Goal: Transaction & Acquisition: Obtain resource

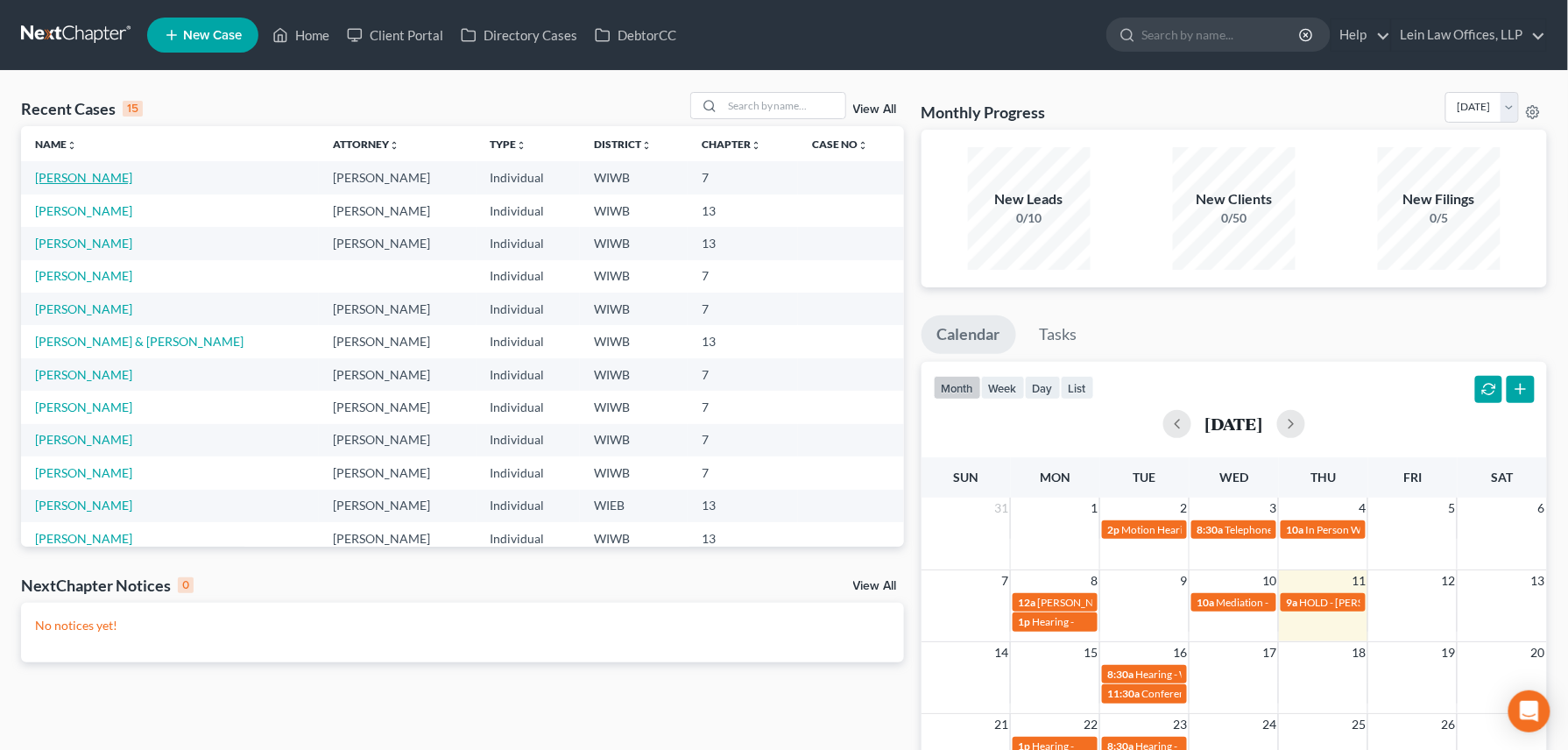
click at [81, 182] on link "[PERSON_NAME]" at bounding box center [83, 177] width 97 height 15
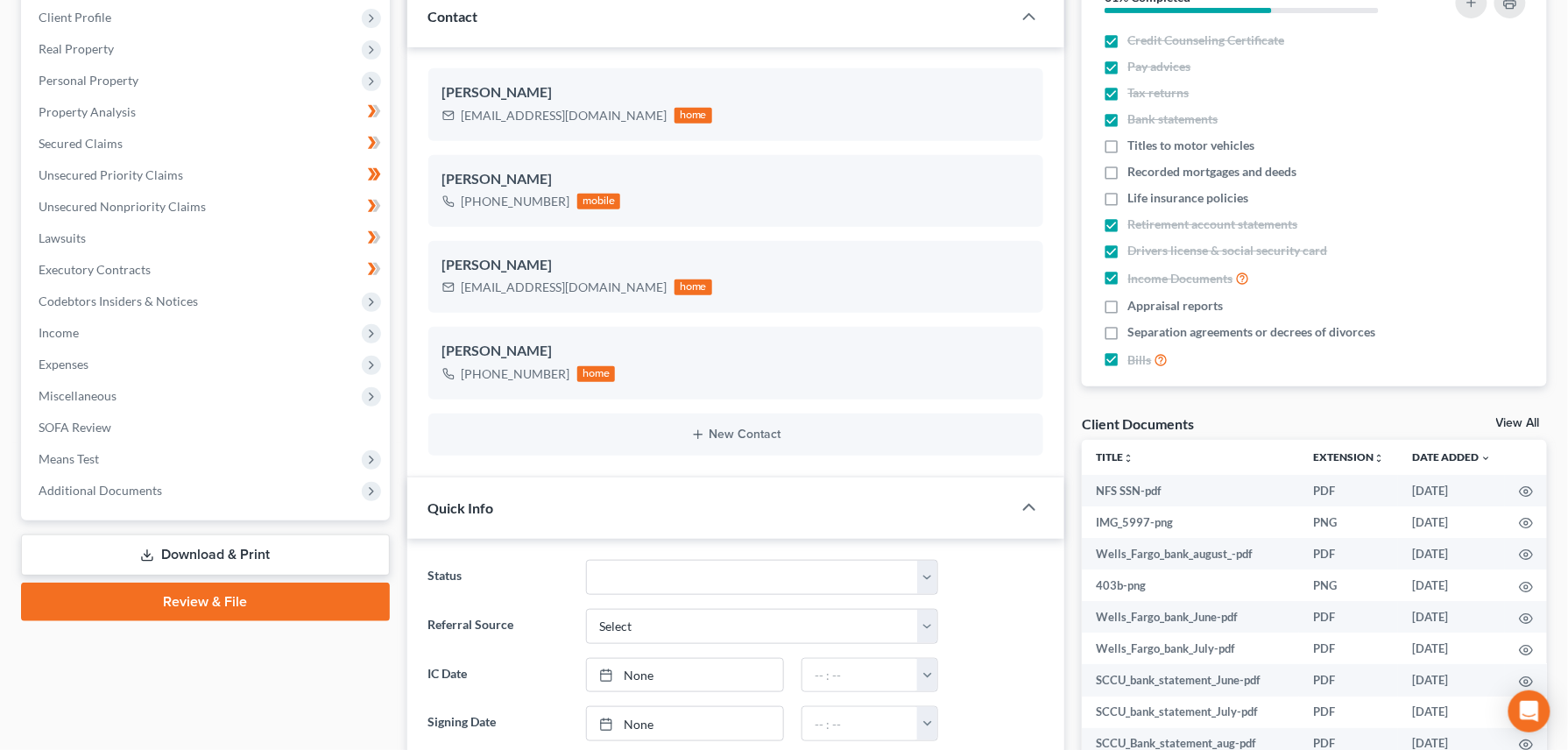
scroll to position [583, 0]
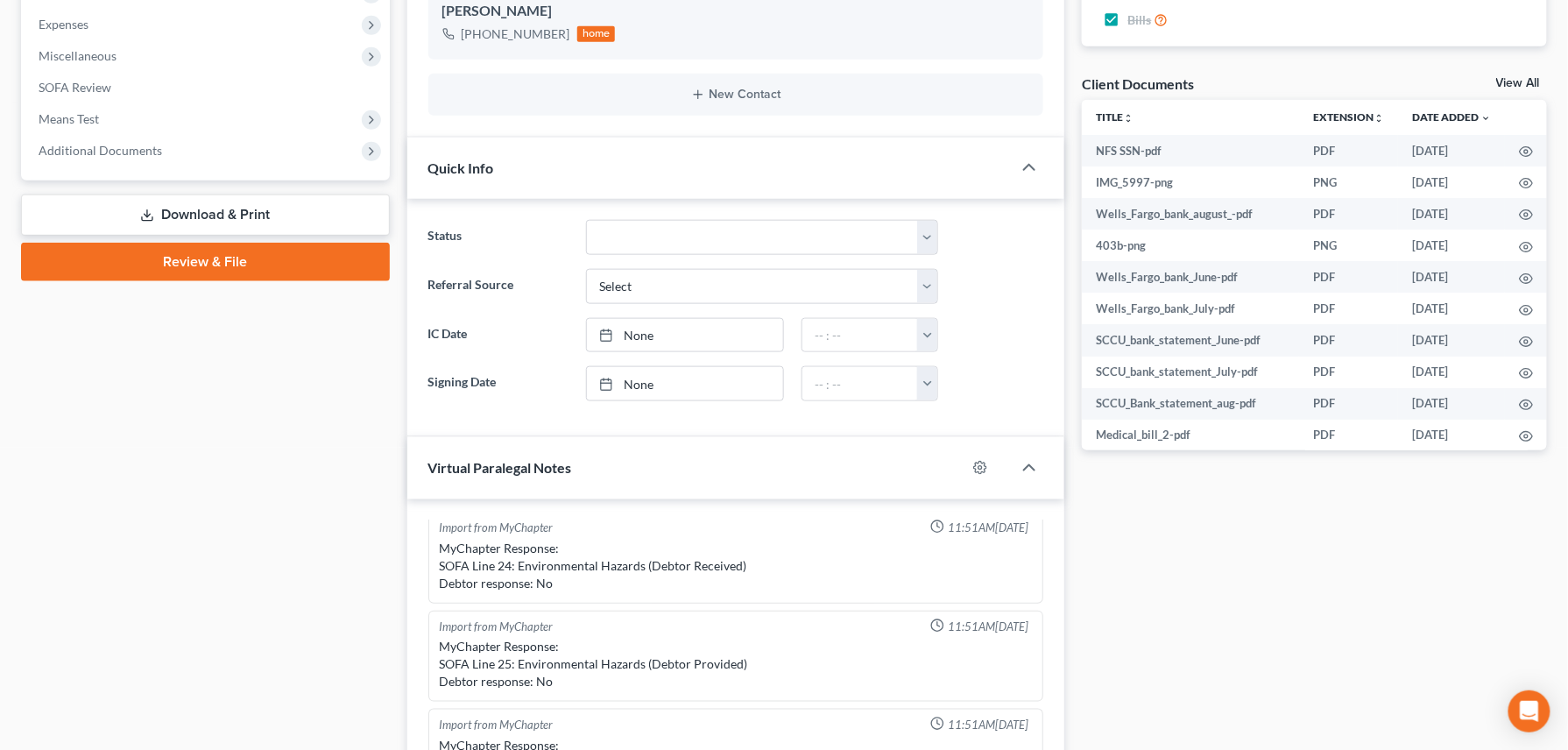
click at [187, 218] on link "Download & Print" at bounding box center [205, 215] width 369 height 41
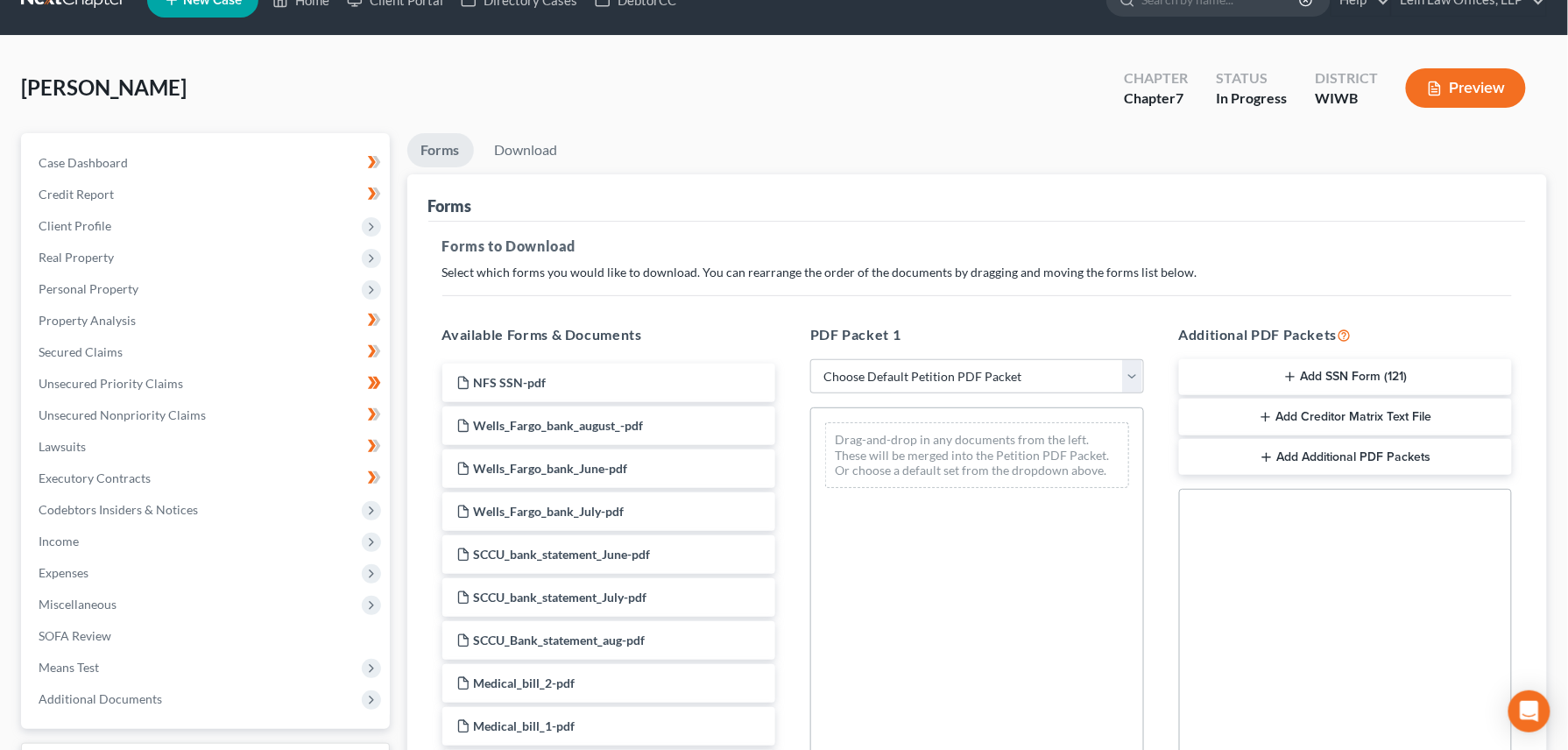
scroll to position [333, 0]
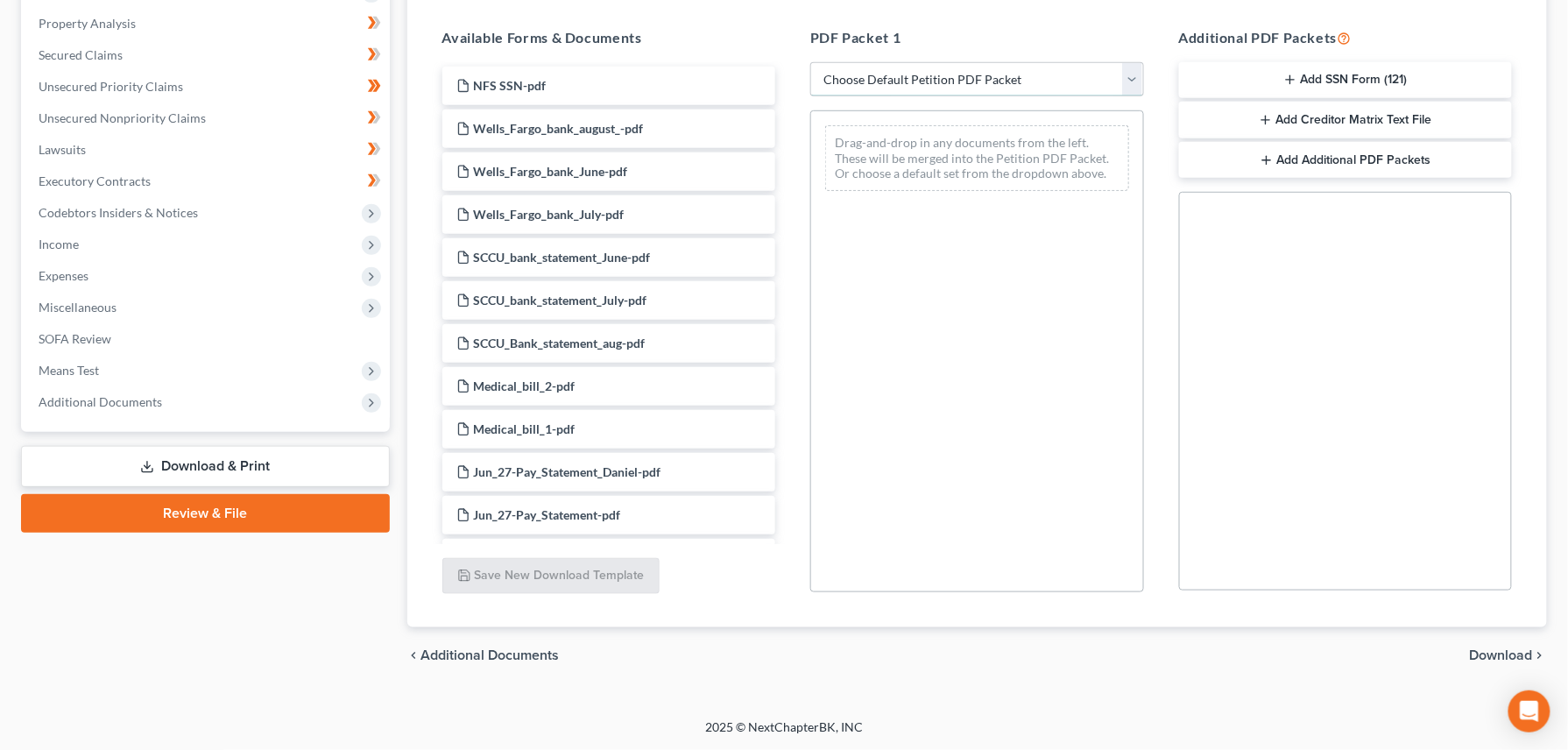
click at [1133, 82] on select "Choose Default Petition PDF Packet Complete Bankruptcy Petition (all forms and …" at bounding box center [977, 79] width 334 height 35
select select "0"
click at [810, 62] on select "Choose Default Petition PDF Packet Complete Bankruptcy Petition (all forms and …" at bounding box center [977, 79] width 334 height 35
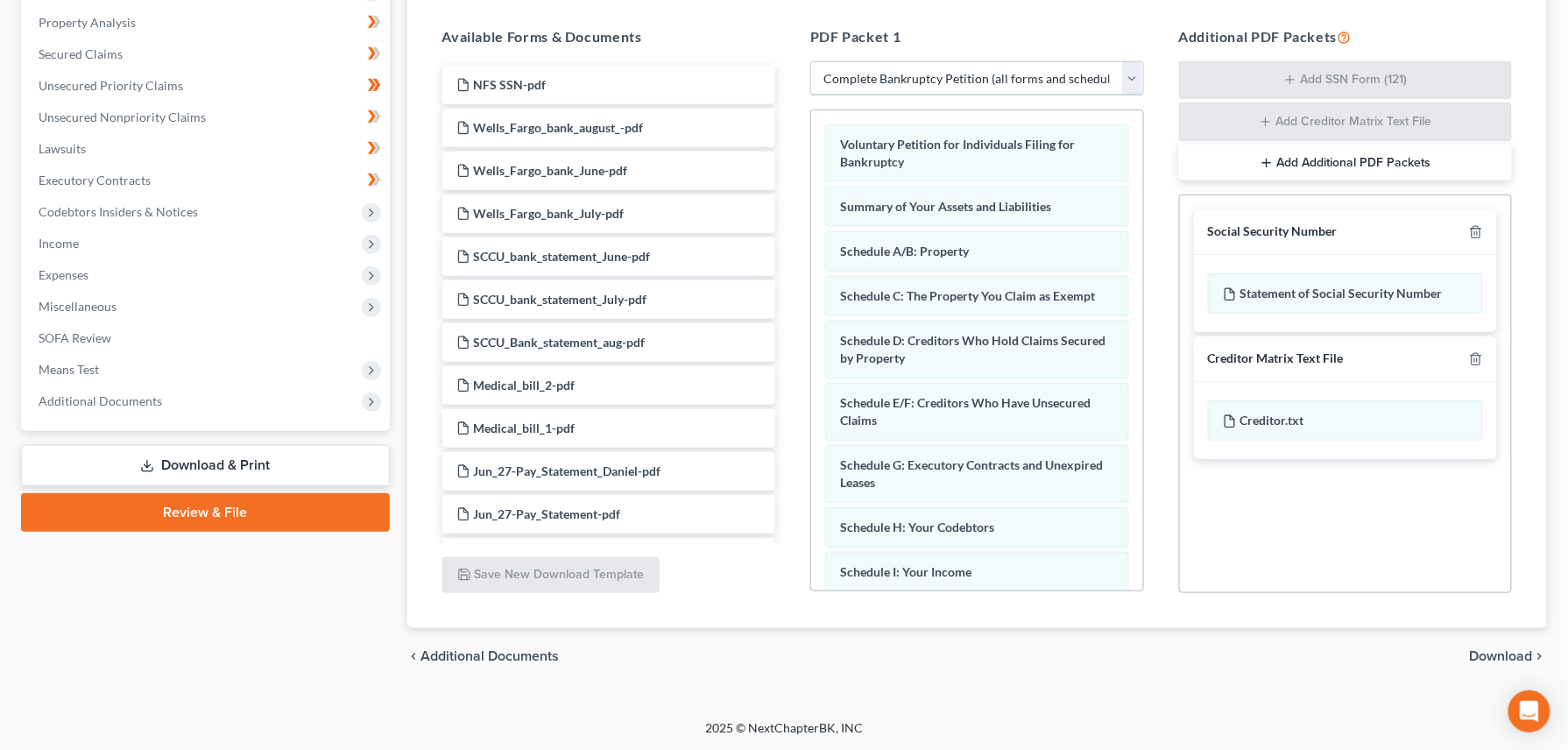
scroll to position [335, 0]
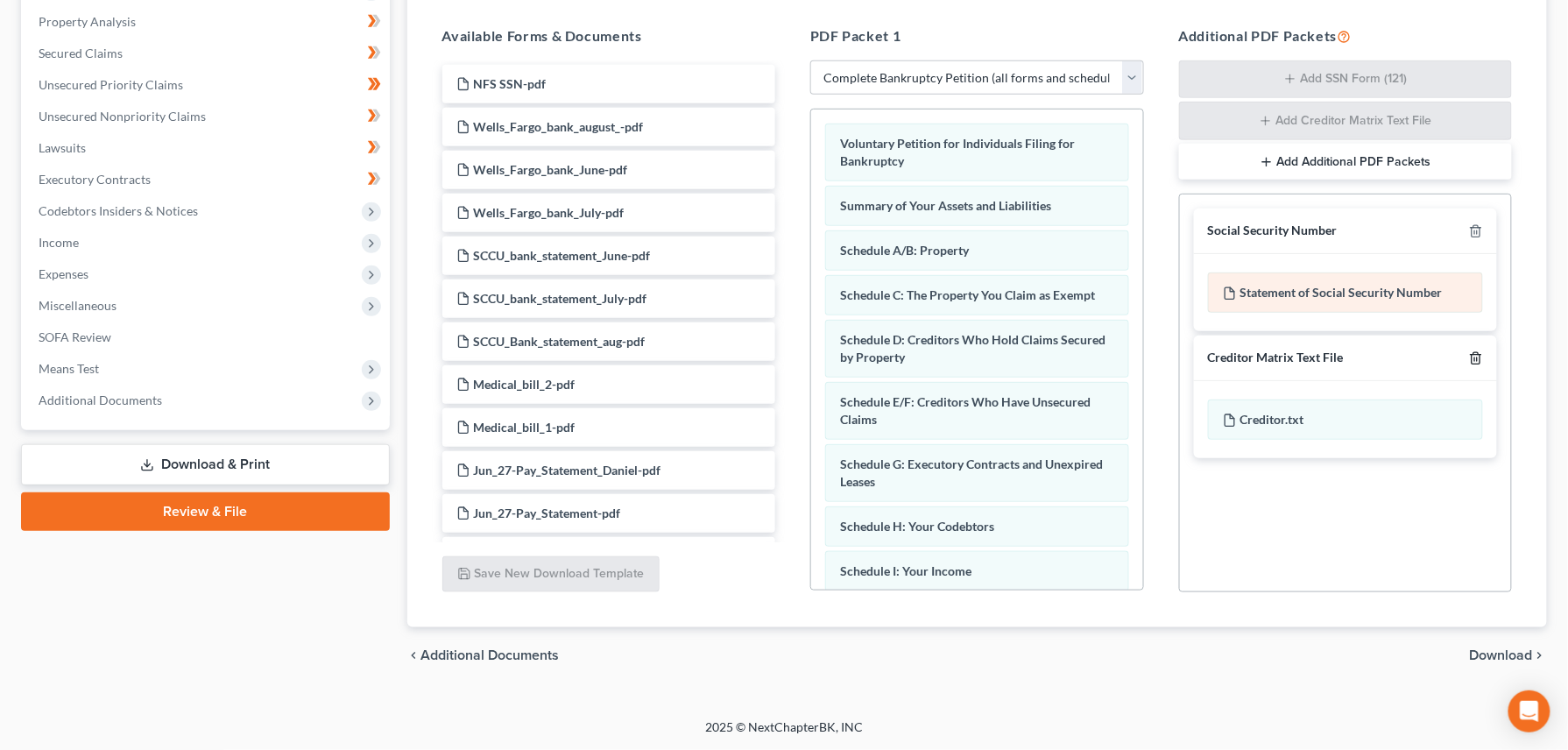
drag, startPoint x: 1478, startPoint y: 361, endPoint x: 1471, endPoint y: 289, distance: 72.3
click at [1477, 351] on div at bounding box center [1471, 358] width 21 height 17
click at [1475, 231] on line "button" at bounding box center [1475, 233] width 0 height 4
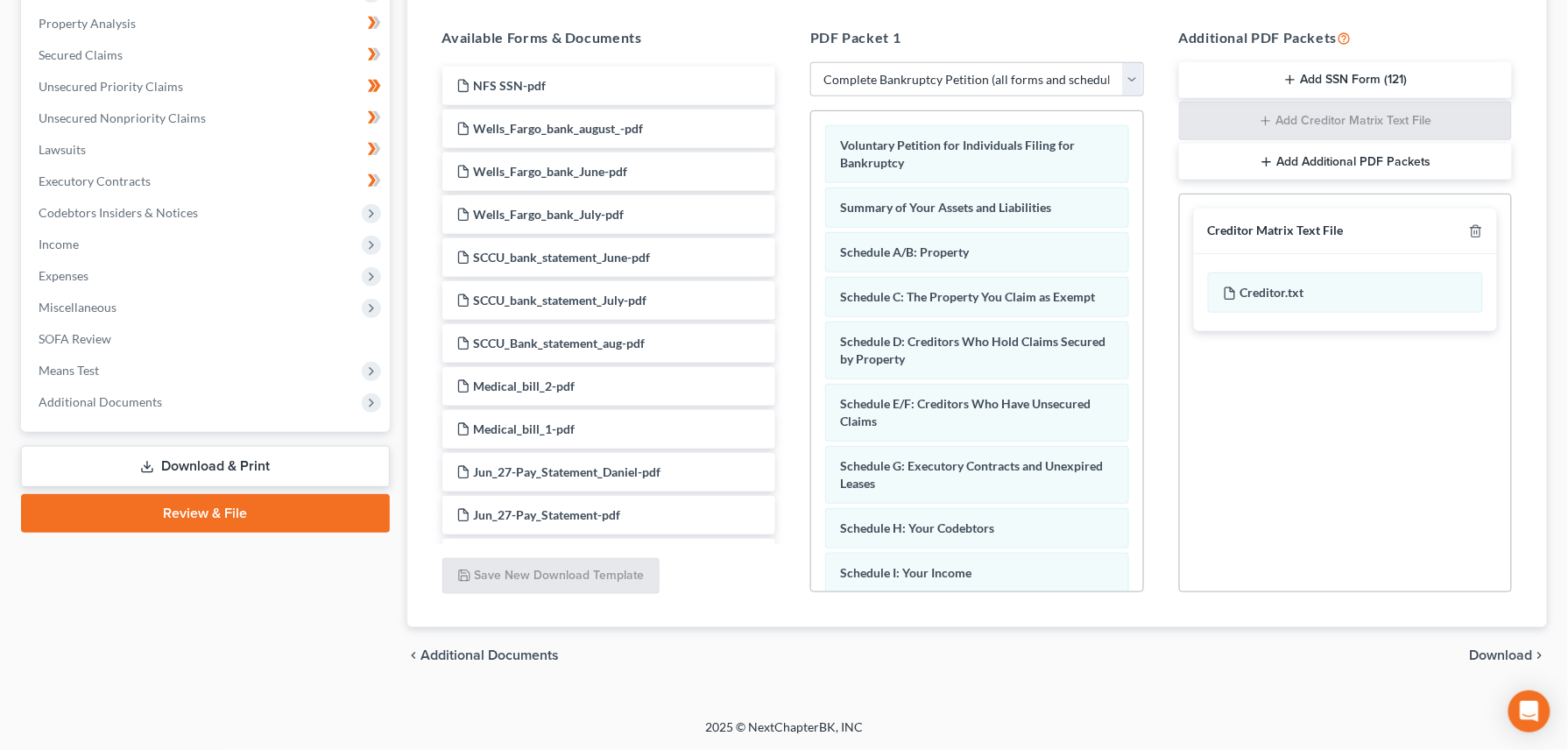
scroll to position [333, 0]
click at [1478, 231] on icon "button" at bounding box center [1476, 231] width 14 height 14
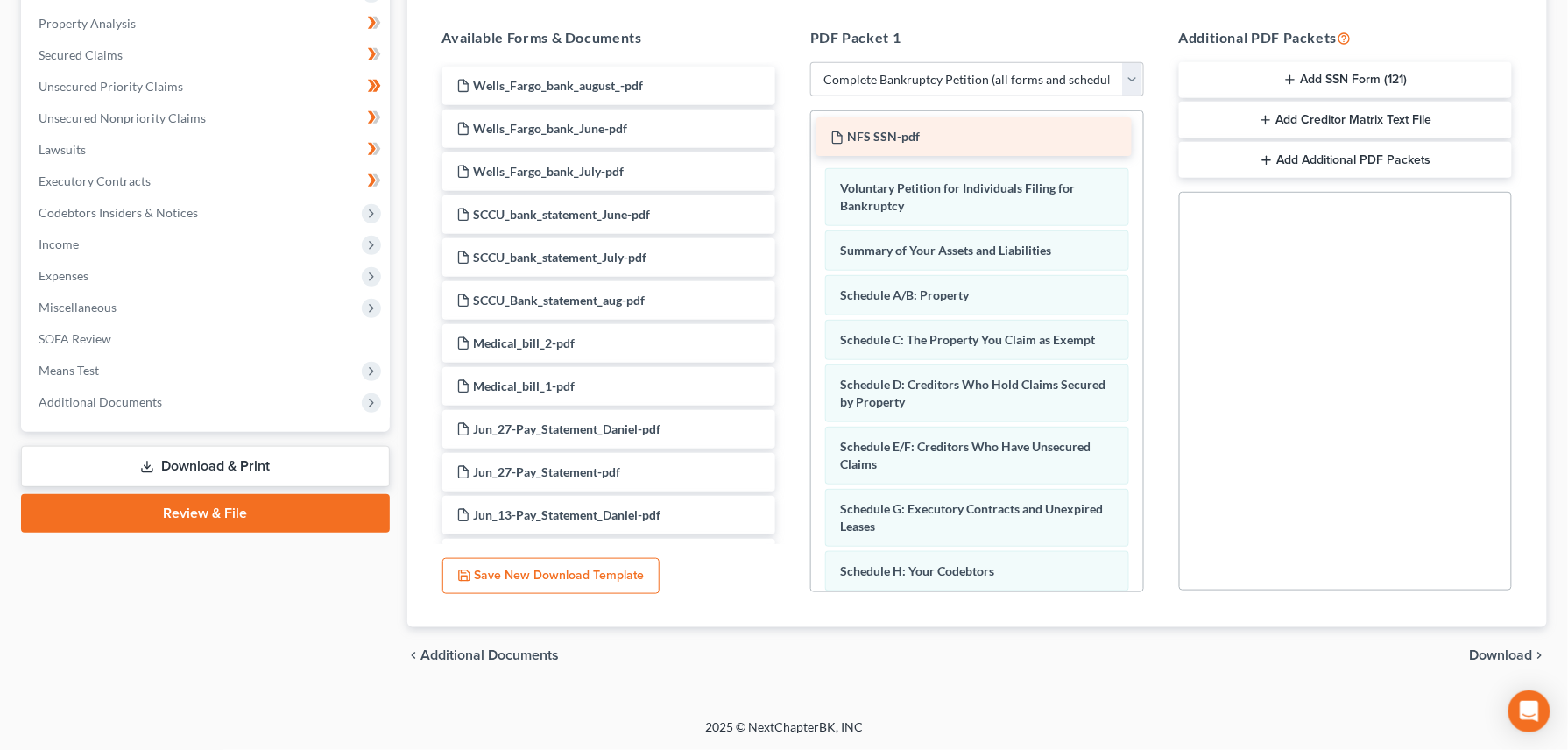
drag, startPoint x: 513, startPoint y: 85, endPoint x: 887, endPoint y: 137, distance: 377.6
click at [1500, 653] on span "Download" at bounding box center [1501, 655] width 63 height 14
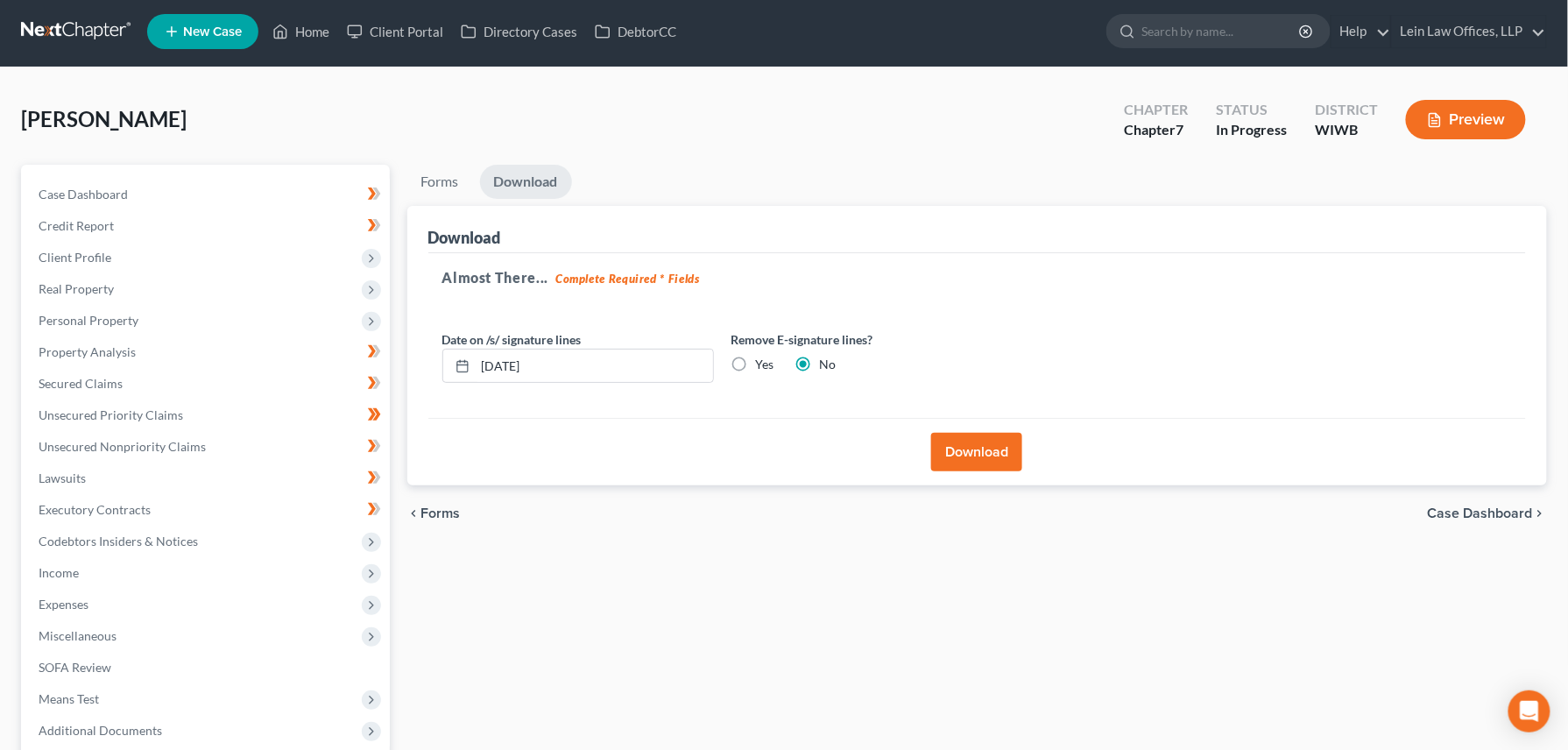
scroll to position [0, 0]
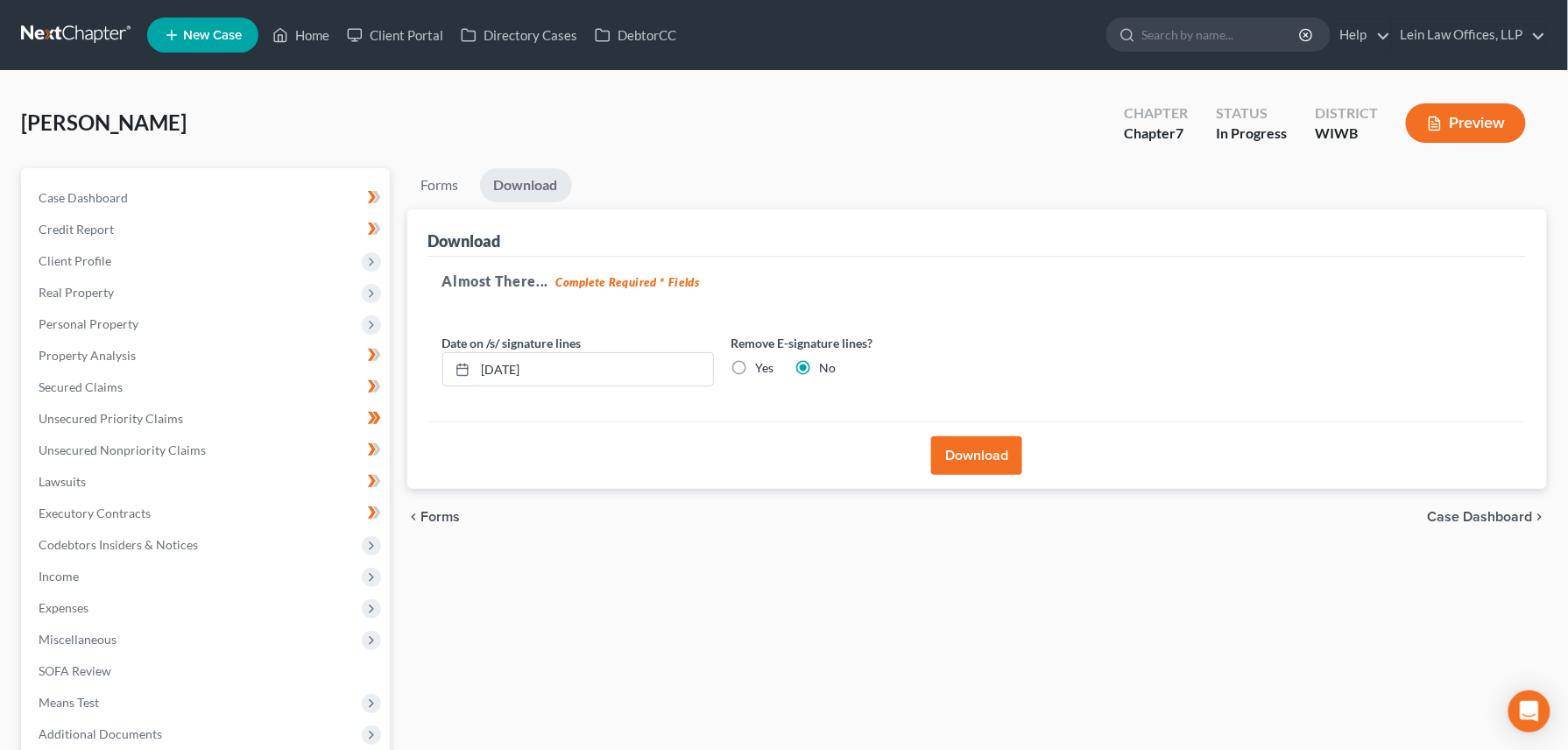
click at [979, 458] on button "Download" at bounding box center [977, 455] width 91 height 39
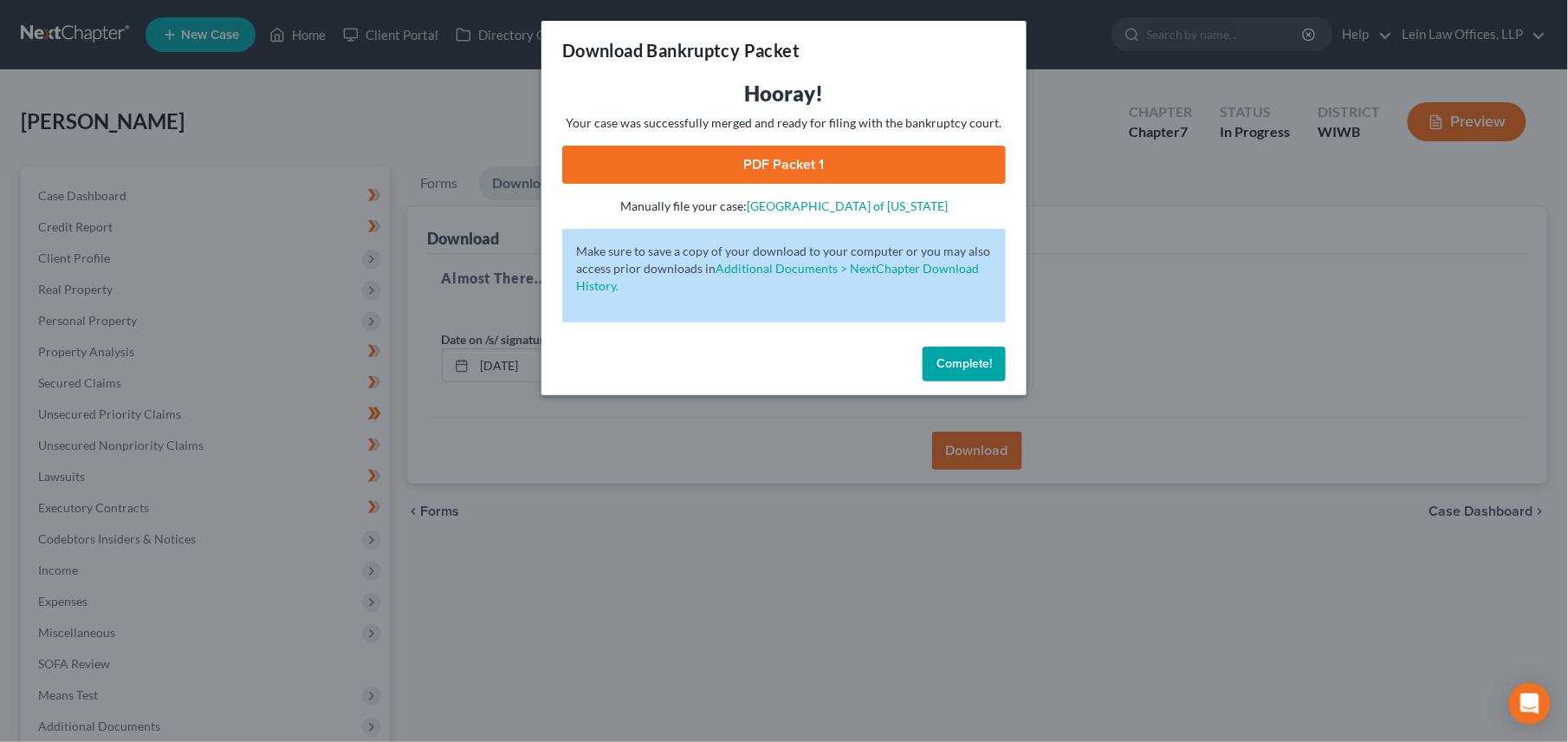
click at [773, 154] on link "PDF Packet 1" at bounding box center [784, 164] width 444 height 38
click at [957, 362] on span "Complete!" at bounding box center [964, 363] width 55 height 15
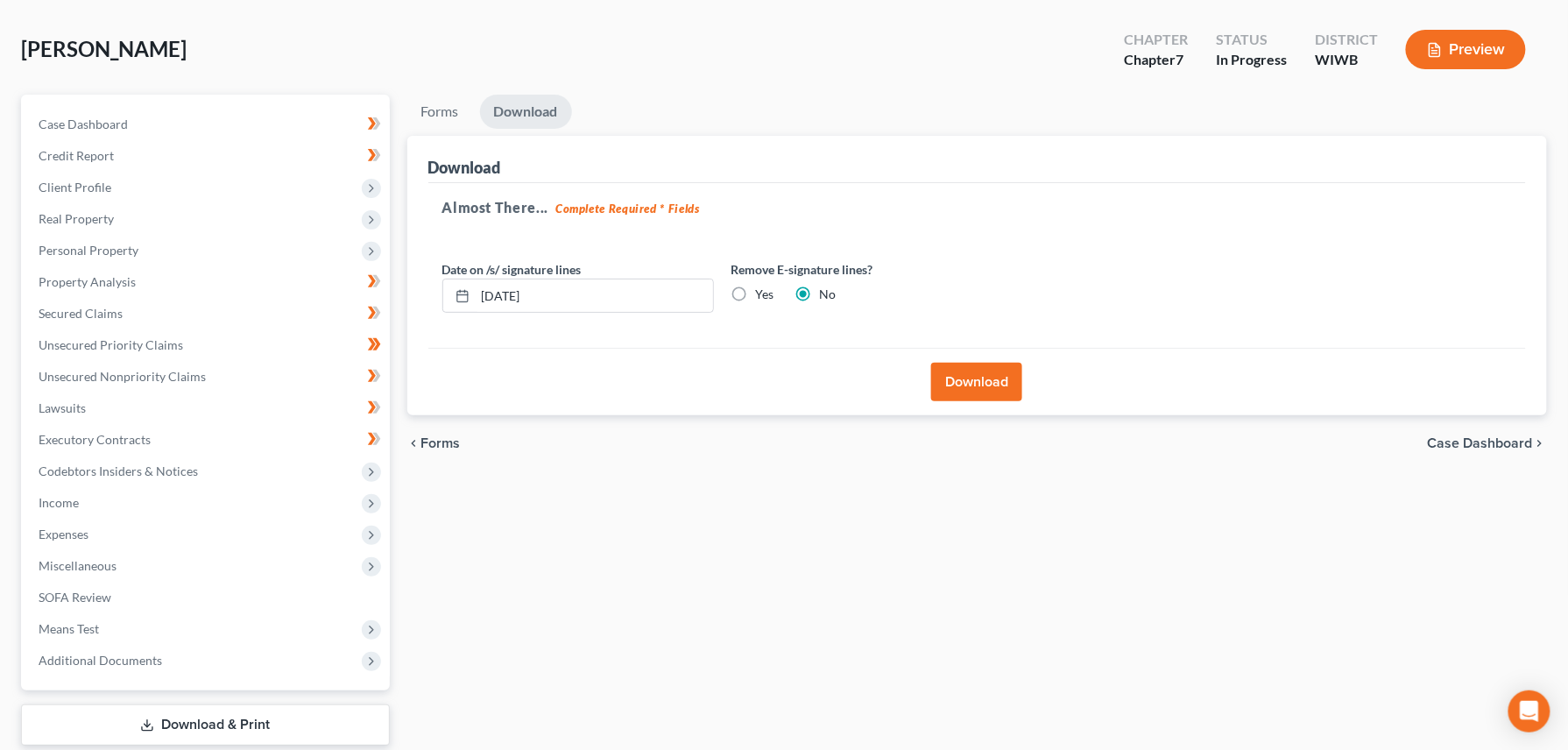
scroll to position [117, 0]
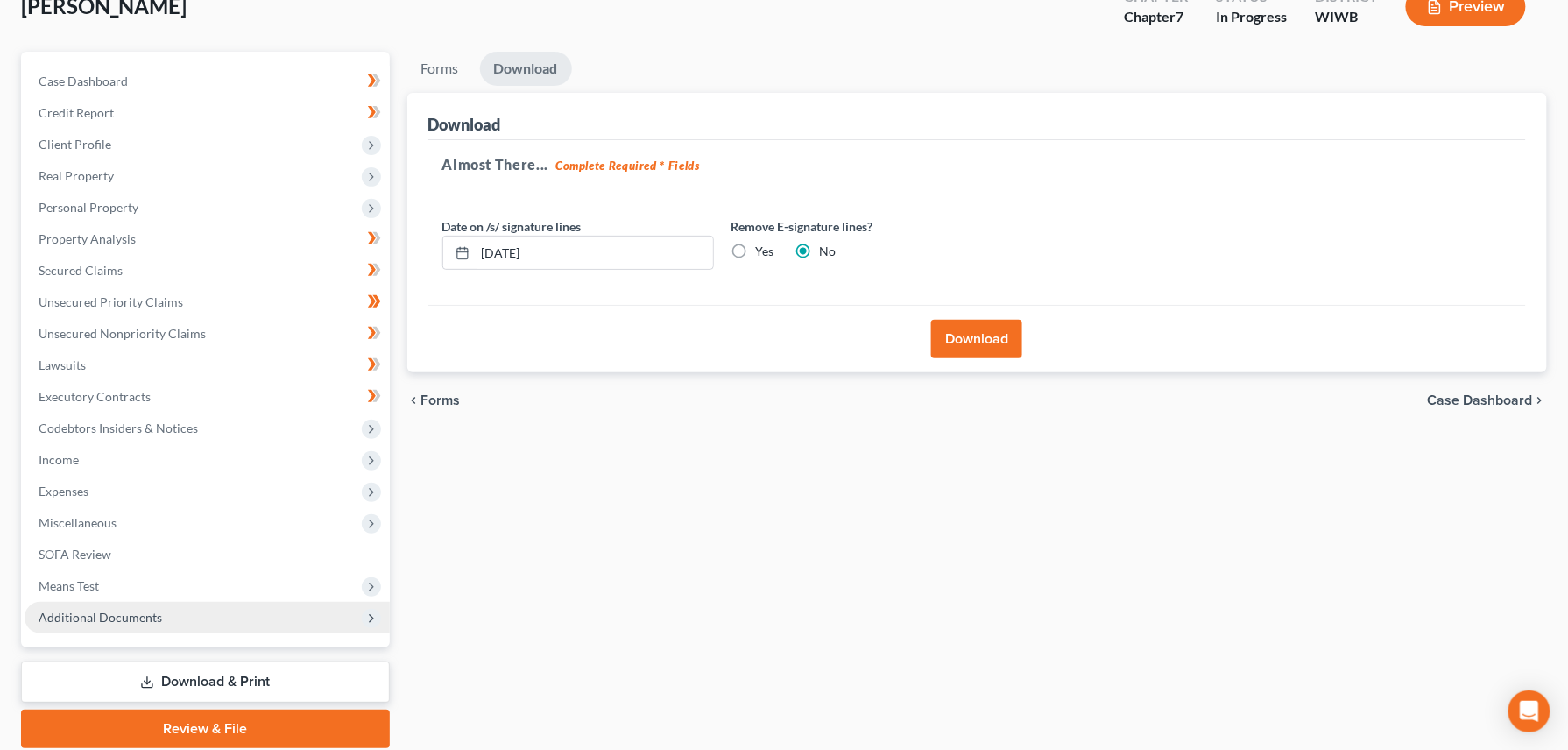
click at [94, 618] on span "Additional Documents" at bounding box center [100, 616] width 124 height 15
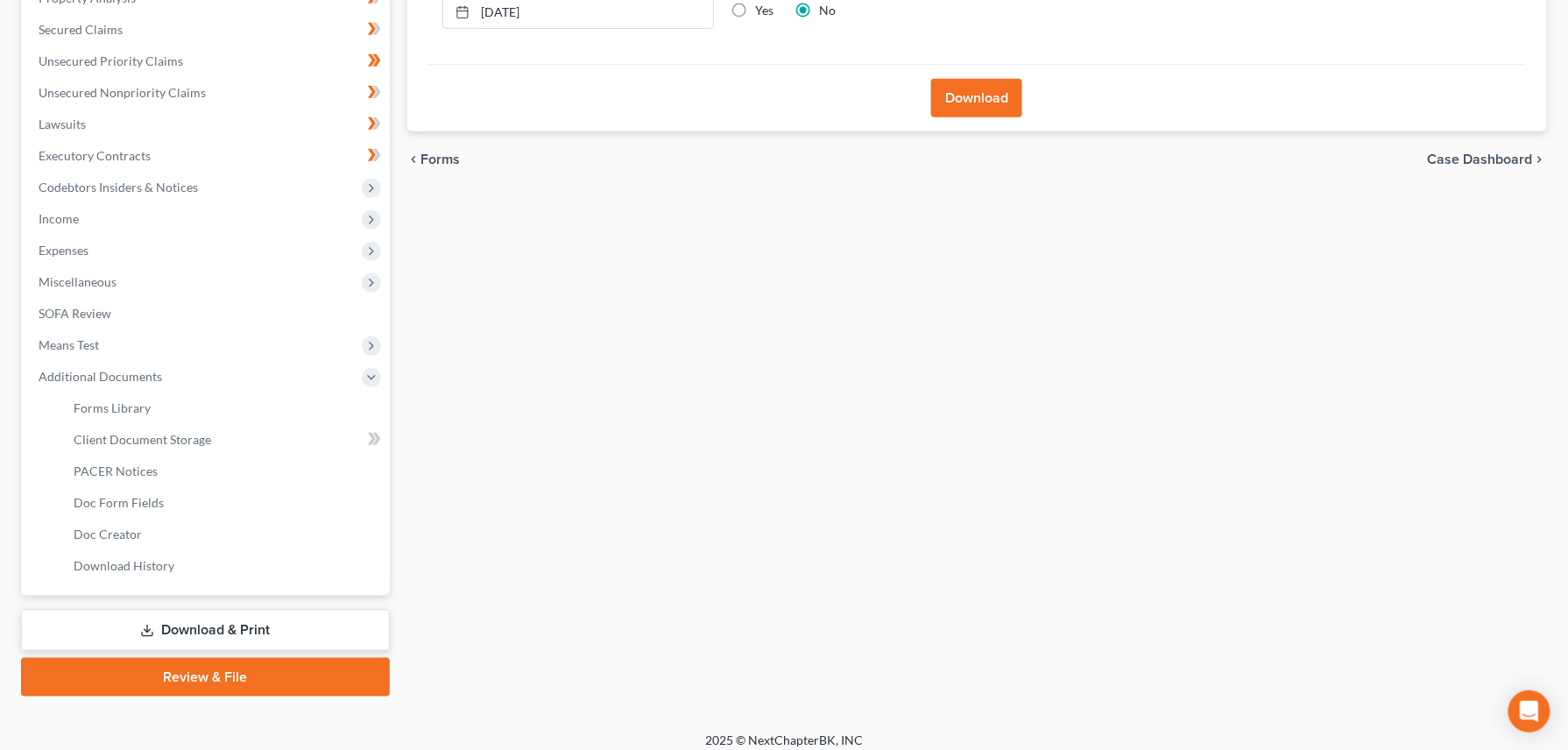
scroll to position [370, 0]
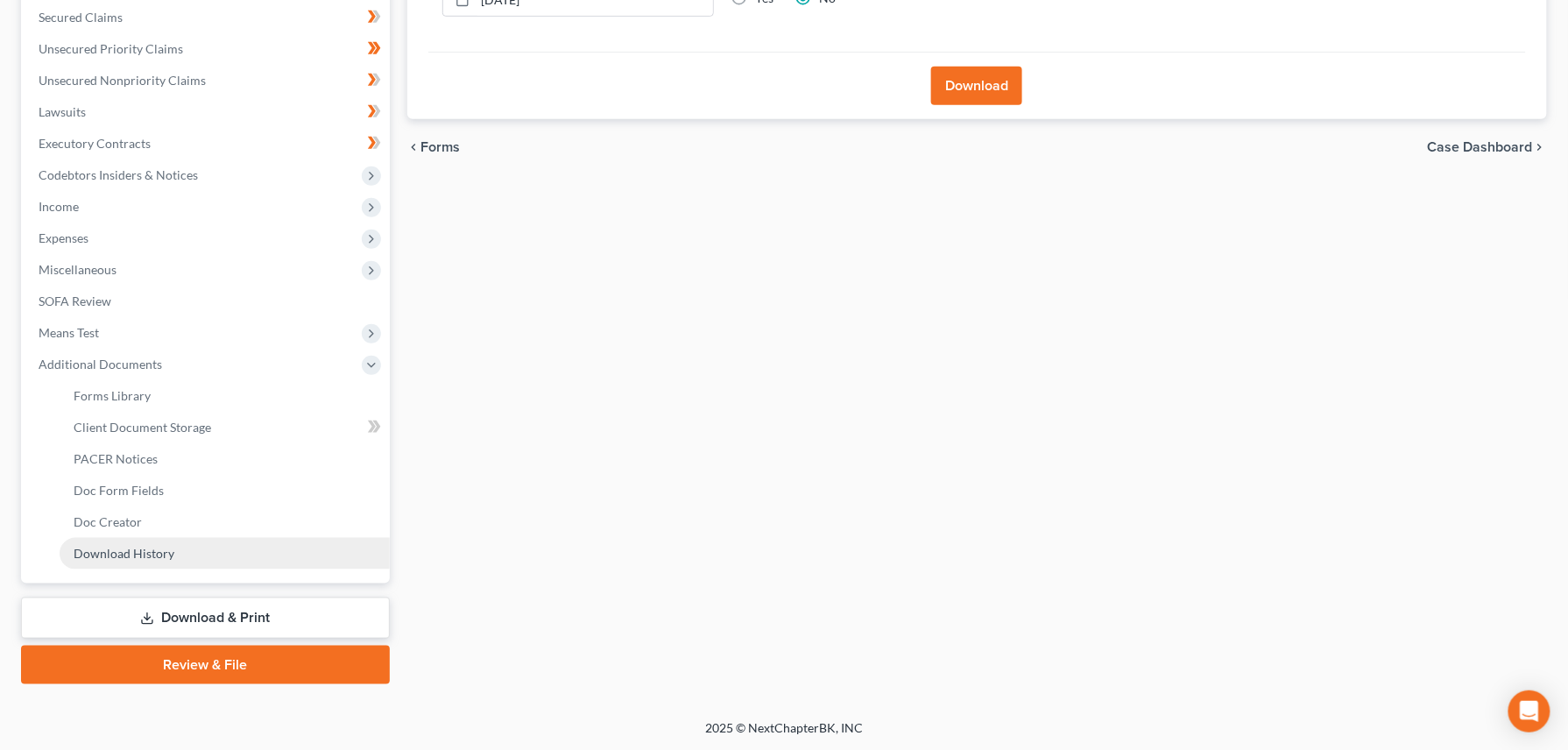
click at [119, 548] on span "Download History" at bounding box center [124, 553] width 100 height 15
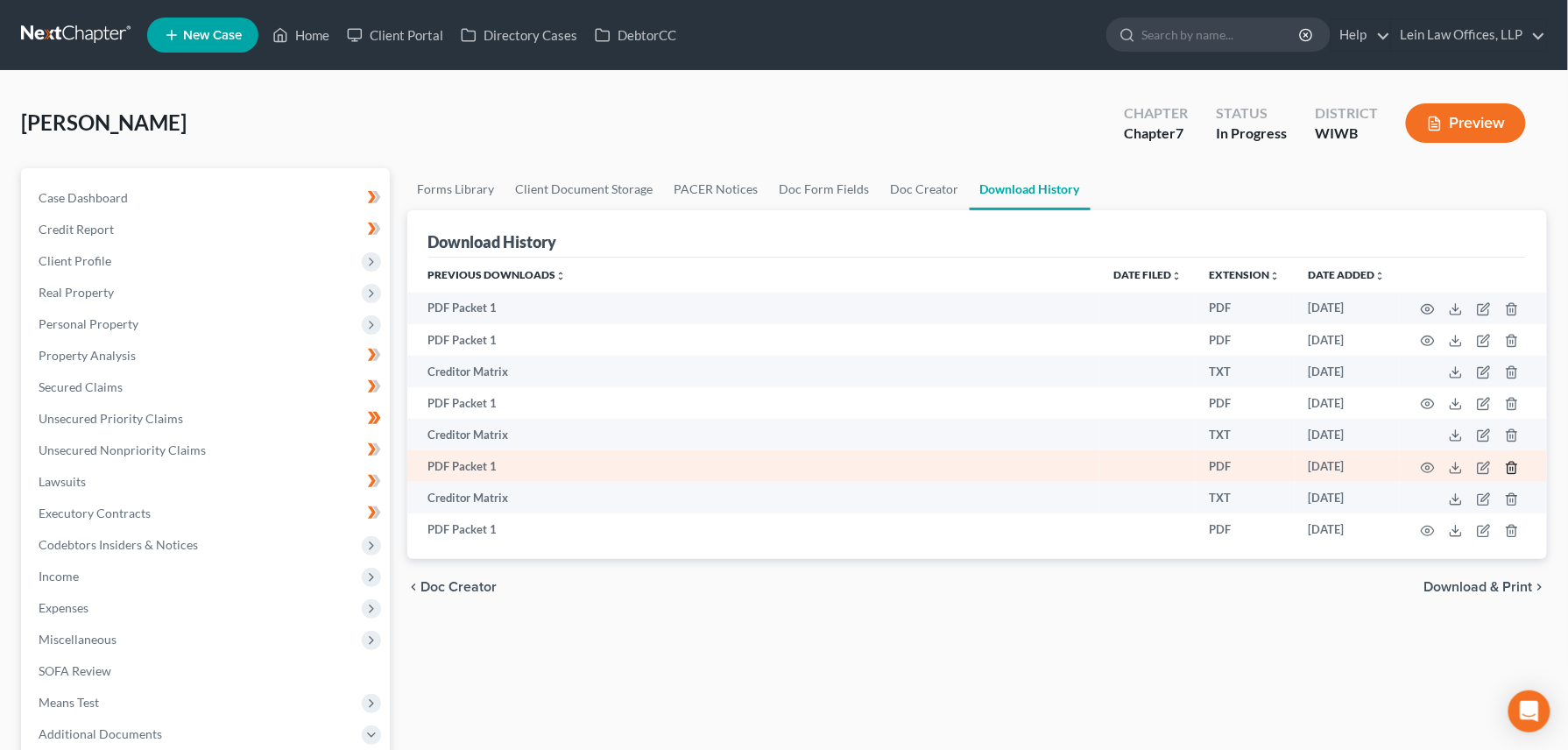
click at [1511, 467] on icon "button" at bounding box center [1511, 468] width 14 height 14
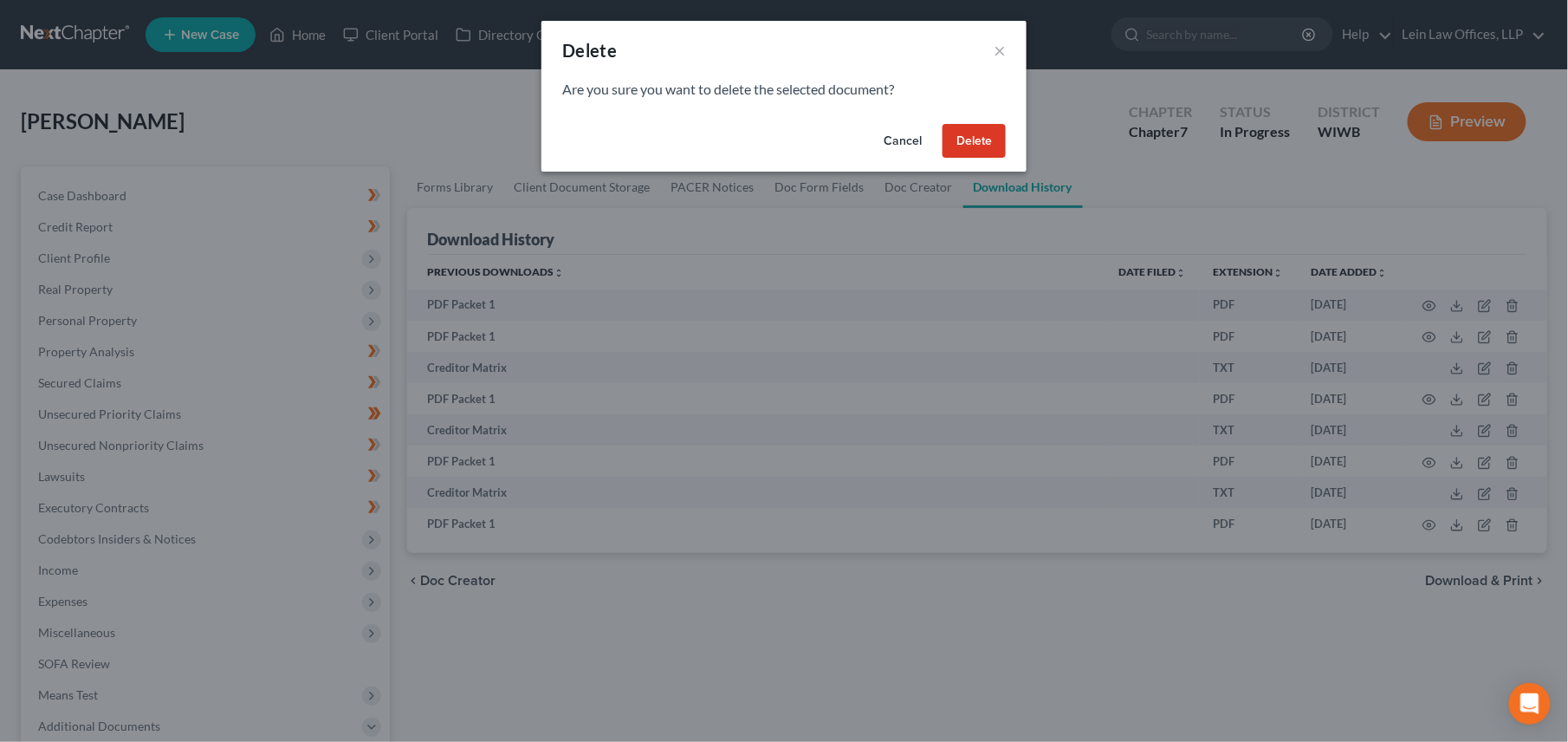
click at [978, 147] on button "Delete" at bounding box center [973, 141] width 63 height 35
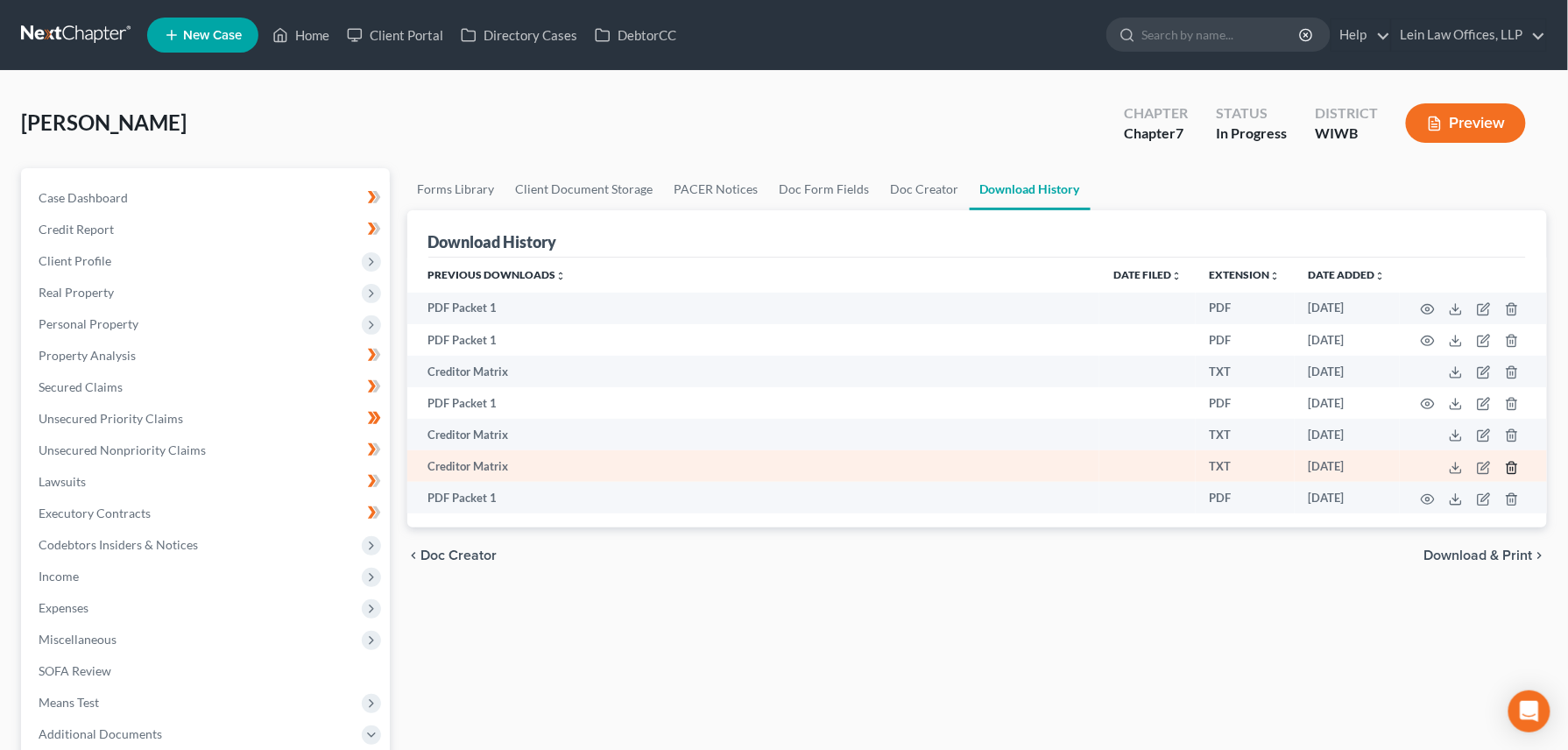
click at [1508, 466] on icon "button" at bounding box center [1511, 467] width 8 height 12
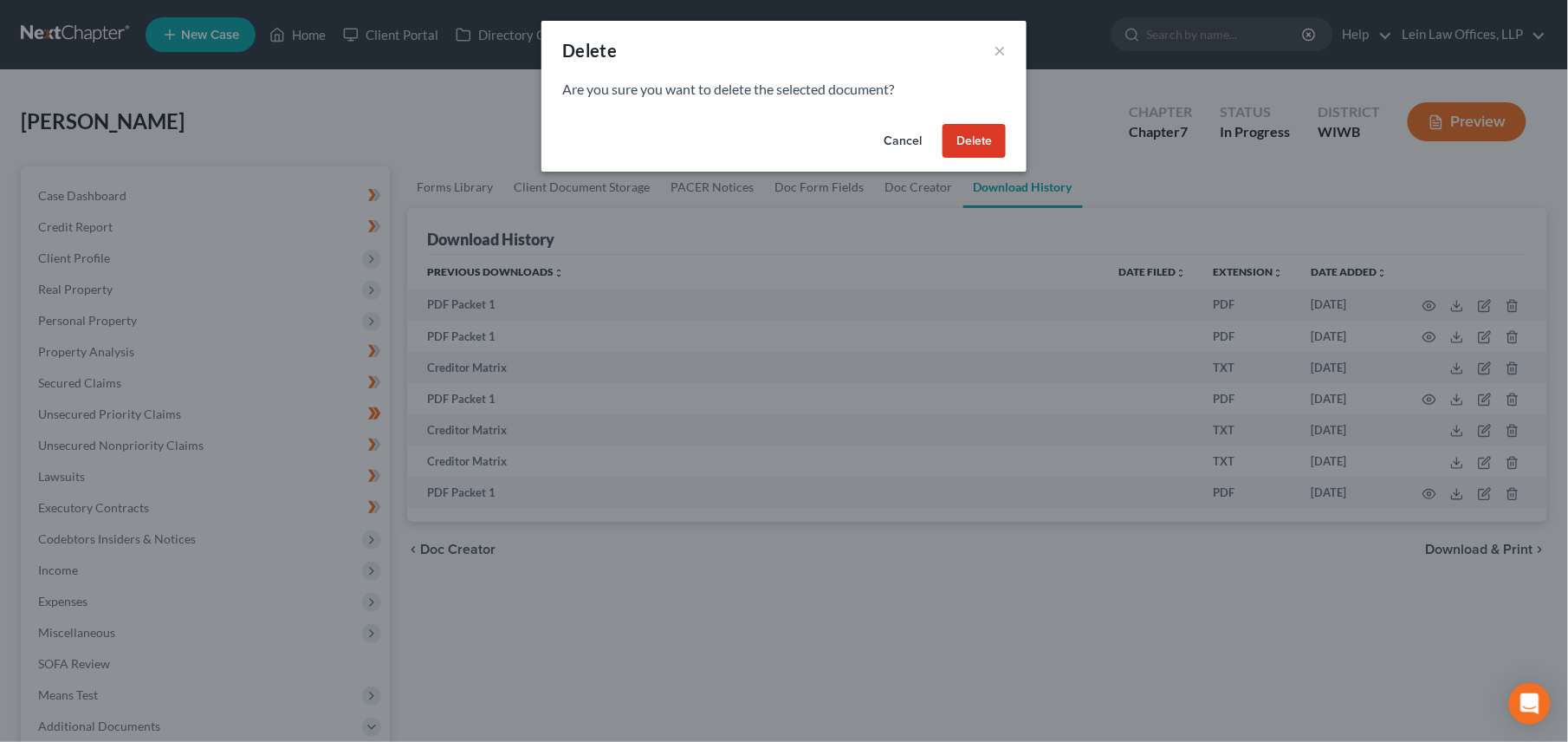
click at [958, 146] on button "Delete" at bounding box center [973, 141] width 63 height 35
